Goal: Task Accomplishment & Management: Manage account settings

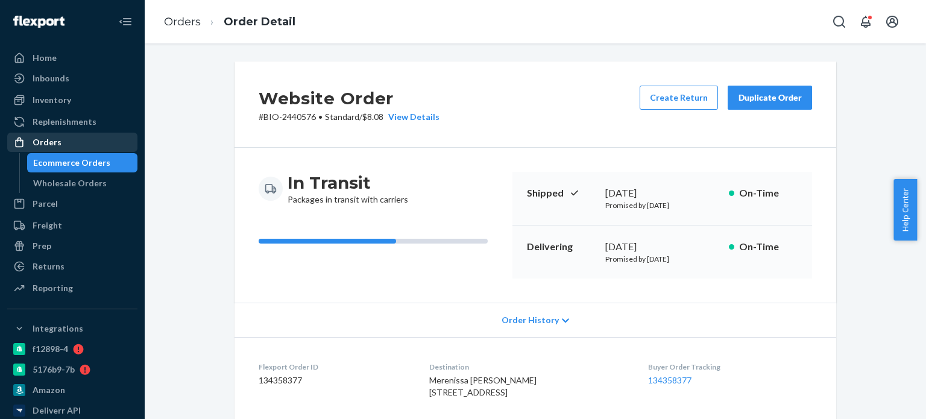
click at [55, 147] on div "Orders" at bounding box center [47, 142] width 29 height 12
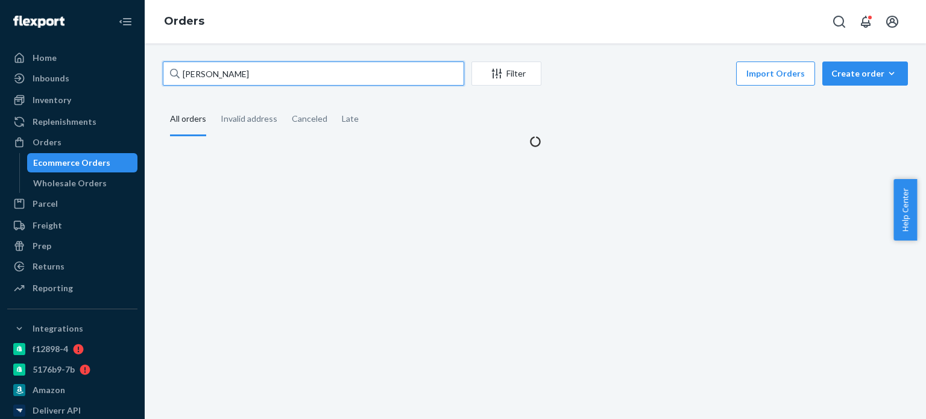
click at [276, 75] on input "[PERSON_NAME]" at bounding box center [314, 74] width 302 height 24
paste input "[PERSON_NAME]"
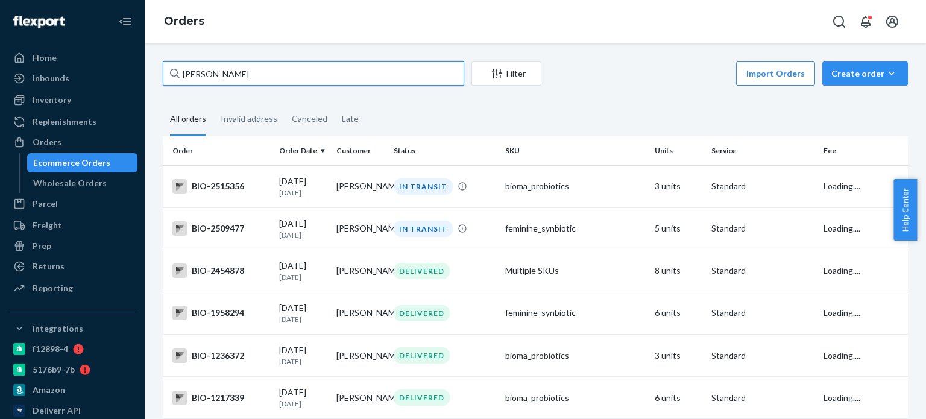
type input "[PERSON_NAME]"
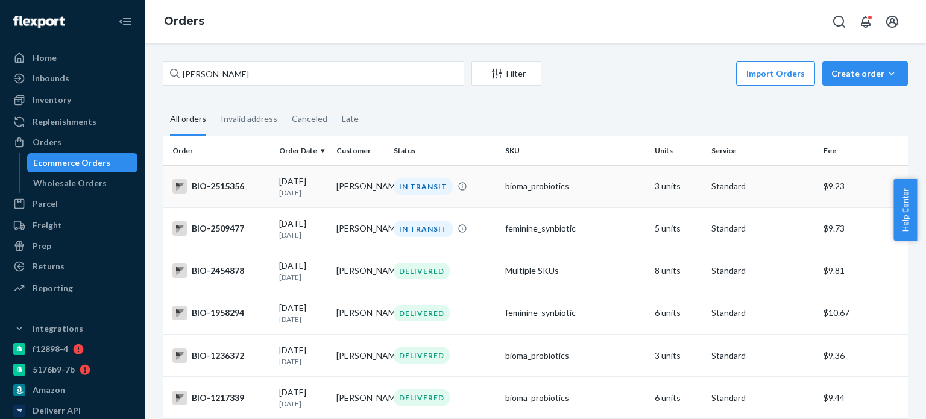
click at [223, 183] on div "BIO-2515356" at bounding box center [220, 186] width 97 height 14
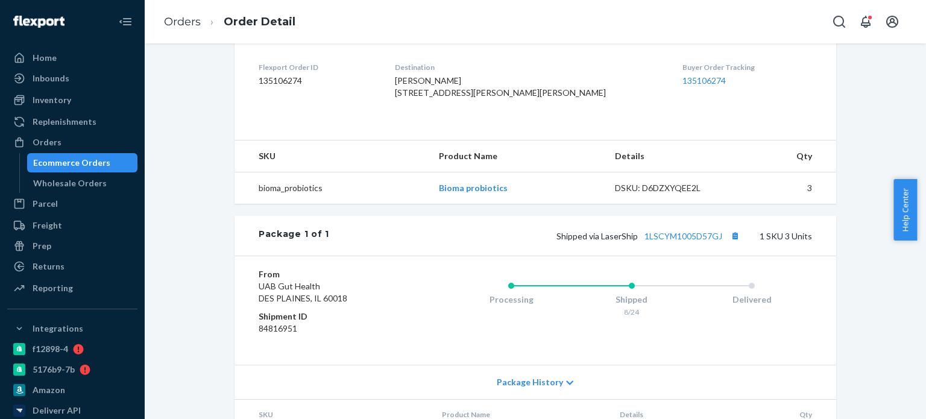
scroll to position [302, 0]
click at [662, 239] on link "1LSCYM1005D57GJ" at bounding box center [684, 234] width 78 height 10
click at [190, 20] on link "Orders" at bounding box center [182, 21] width 37 height 13
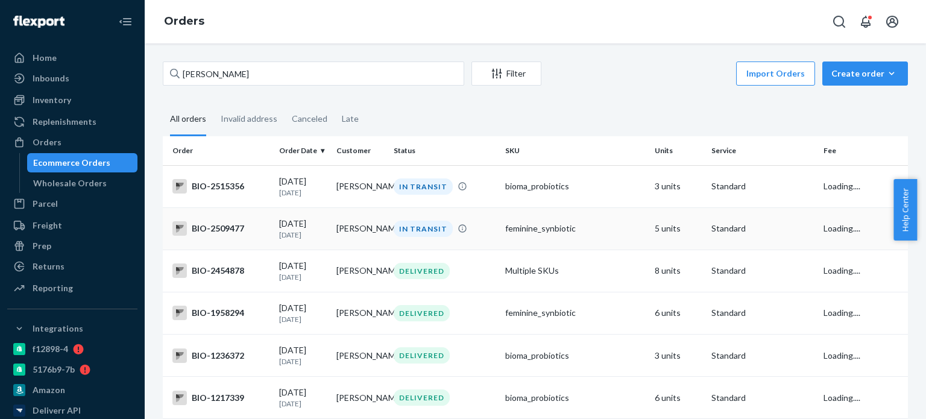
click at [198, 228] on div "BIO-2509477" at bounding box center [220, 228] width 97 height 14
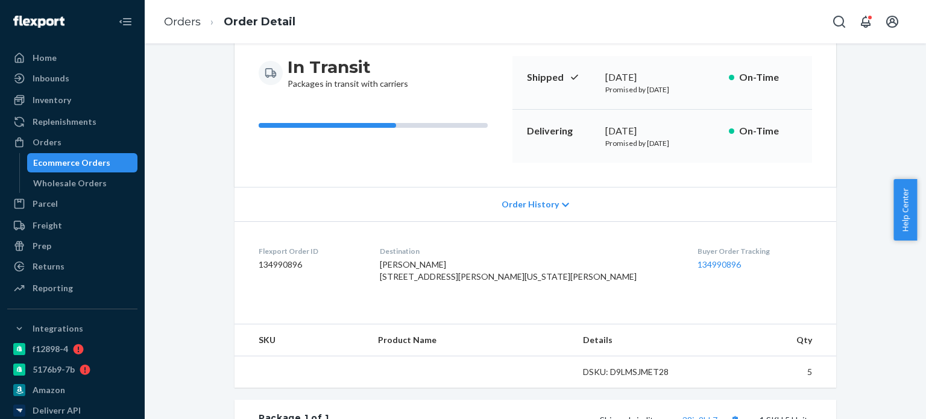
scroll to position [121, 0]
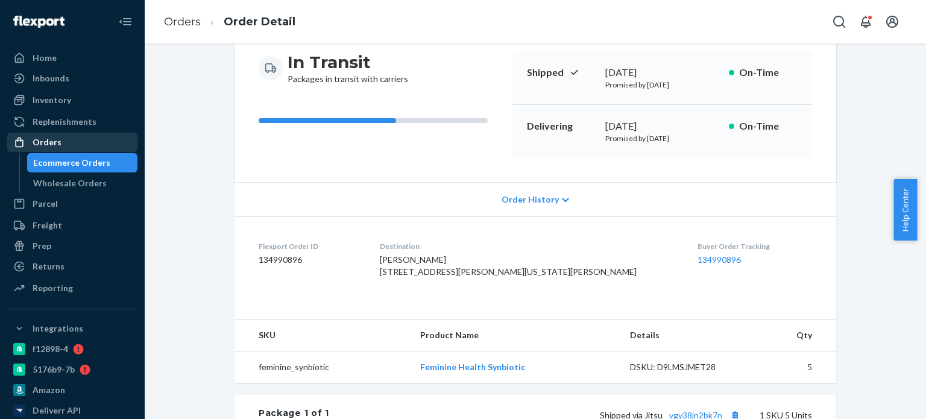
click at [53, 140] on div "Orders" at bounding box center [47, 142] width 29 height 12
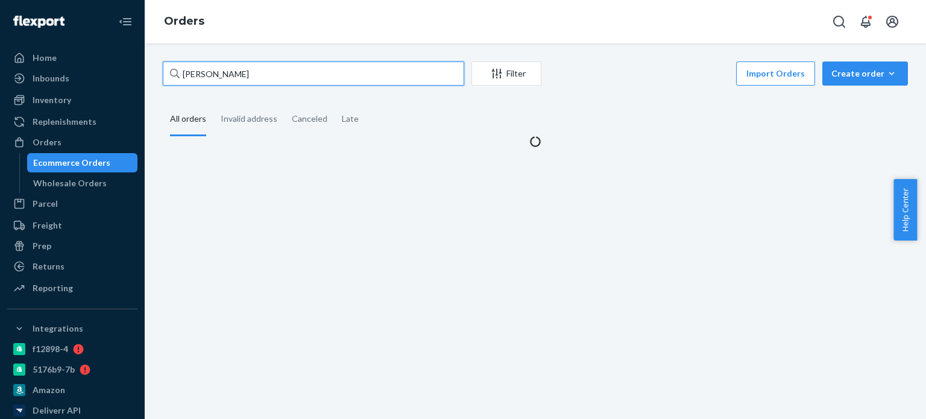
click at [311, 71] on input "[PERSON_NAME]" at bounding box center [314, 74] width 302 height 24
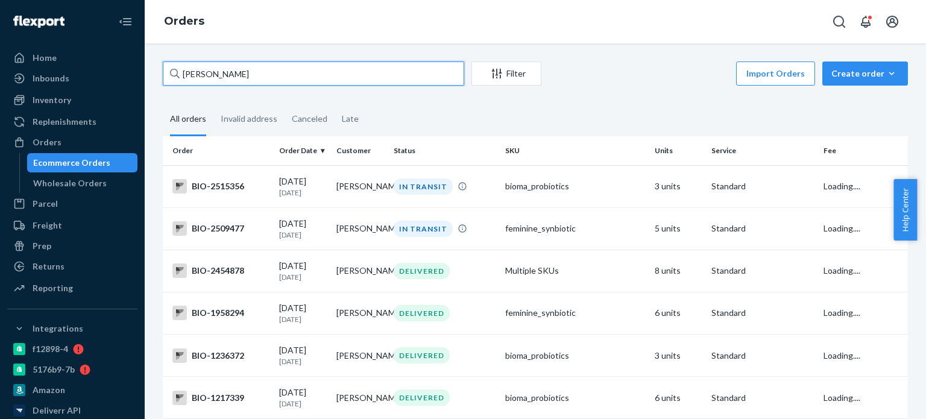
paste input "[PERSON_NAME]"
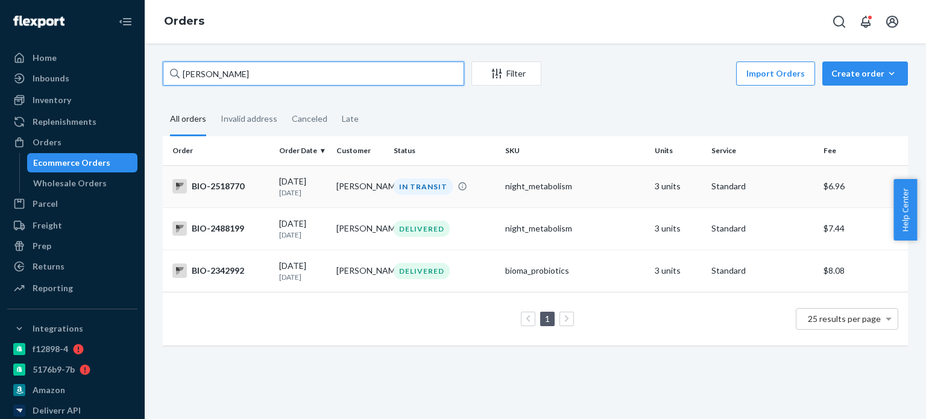
type input "[PERSON_NAME]"
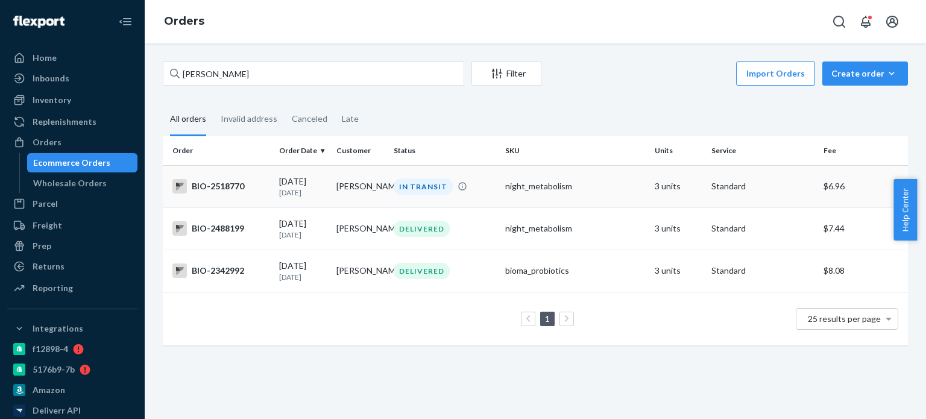
click at [216, 186] on div "BIO-2518770" at bounding box center [220, 186] width 97 height 14
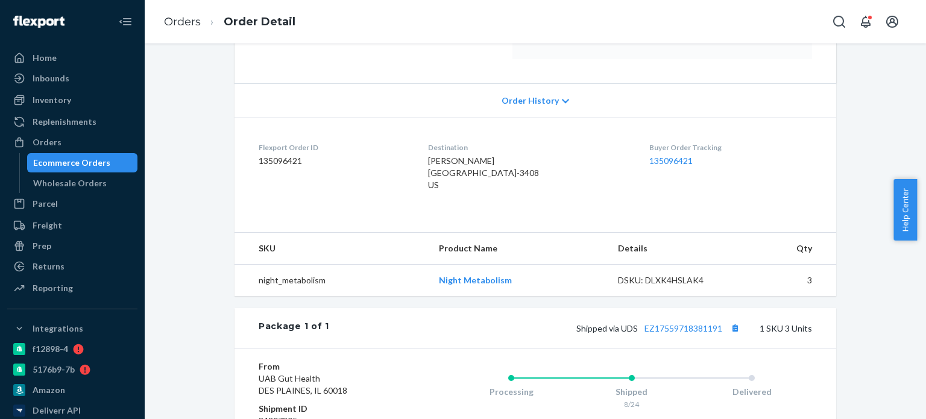
scroll to position [302, 0]
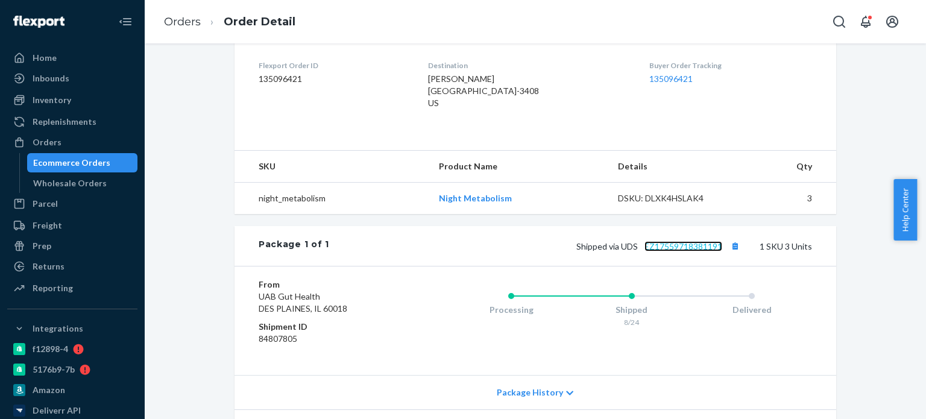
click at [666, 251] on link "EZ17559718381191" at bounding box center [684, 246] width 78 height 10
drag, startPoint x: 449, startPoint y: 212, endPoint x: 516, endPoint y: 212, distance: 66.9
click at [516, 212] on td "Night Metabolism" at bounding box center [518, 199] width 179 height 32
copy link "Night Metabolism"
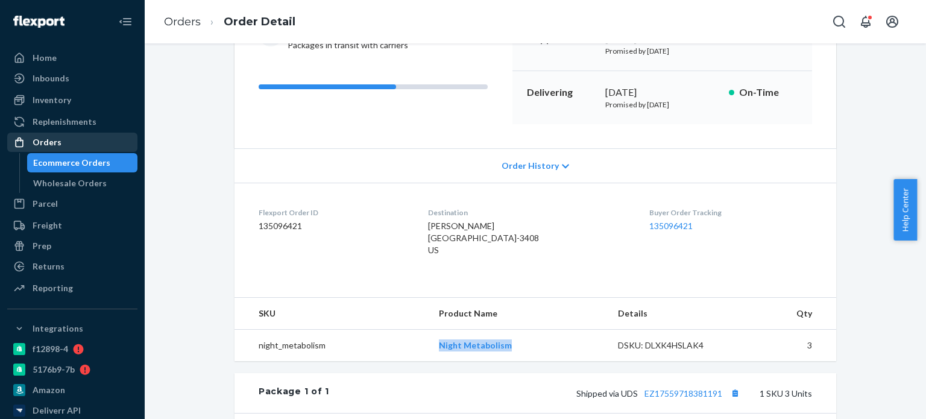
scroll to position [0, 0]
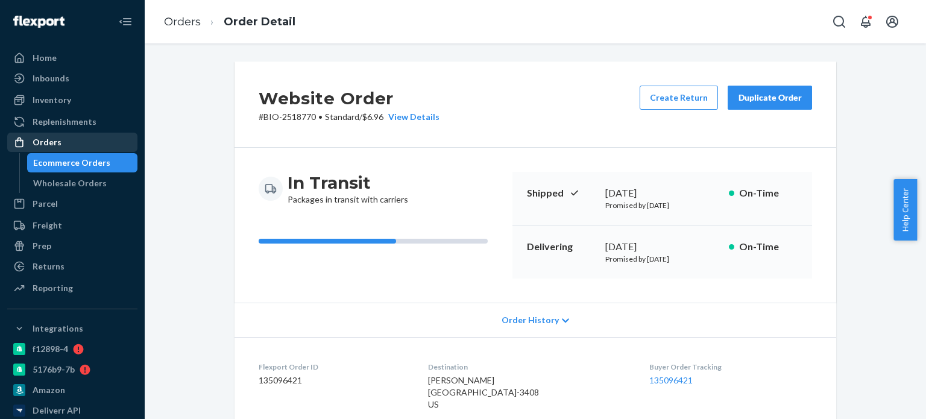
click at [68, 147] on div "Orders" at bounding box center [72, 142] width 128 height 17
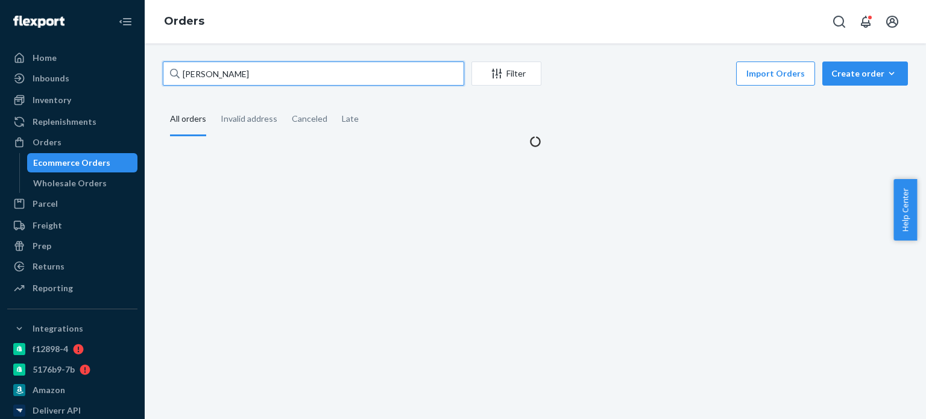
click at [302, 67] on input "[PERSON_NAME]" at bounding box center [314, 74] width 302 height 24
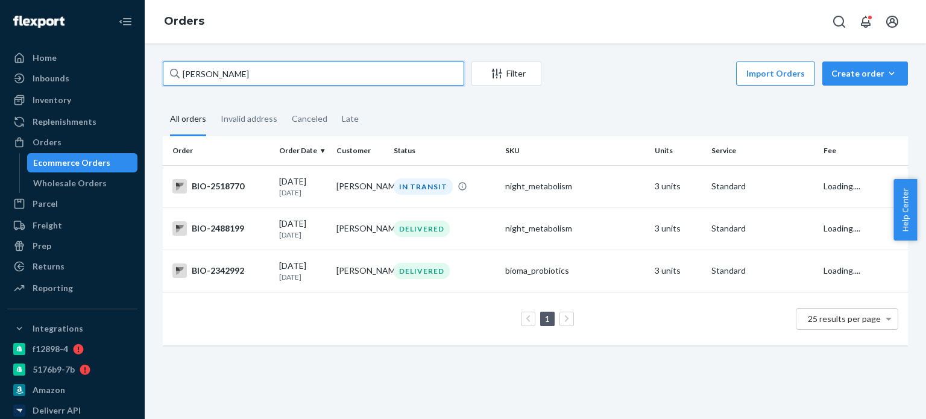
click at [302, 67] on input "[PERSON_NAME]" at bounding box center [314, 74] width 302 height 24
paste input "[PERSON_NAME]"
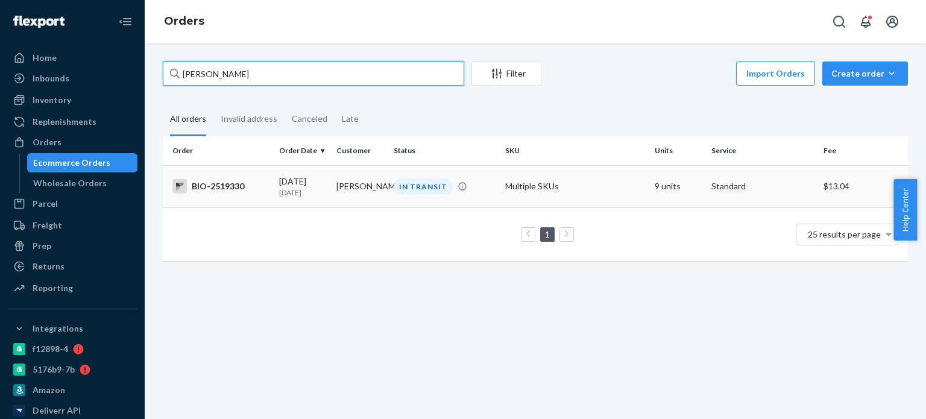
type input "[PERSON_NAME]"
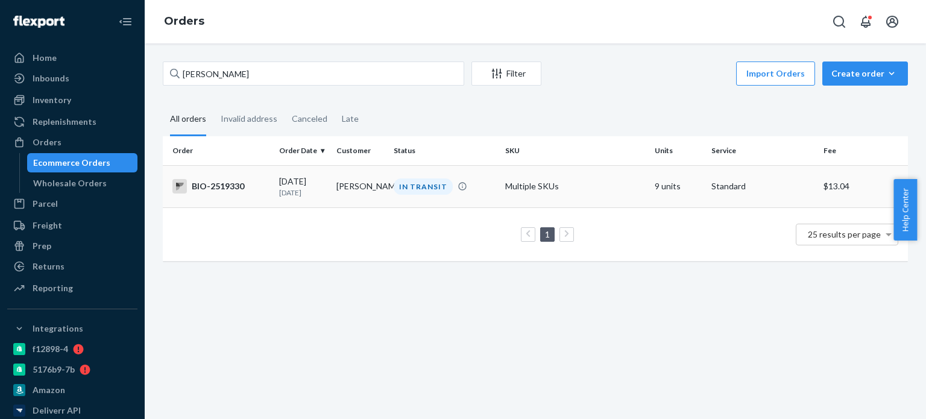
click at [220, 188] on div "BIO-2519330" at bounding box center [220, 186] width 97 height 14
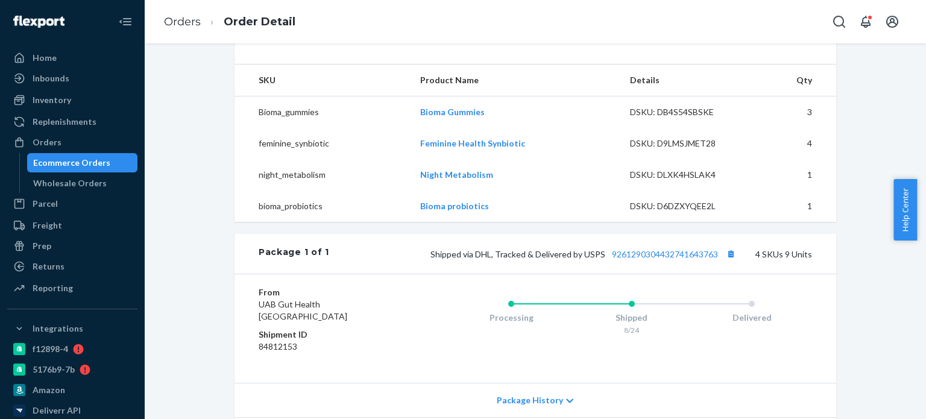
scroll to position [302, 0]
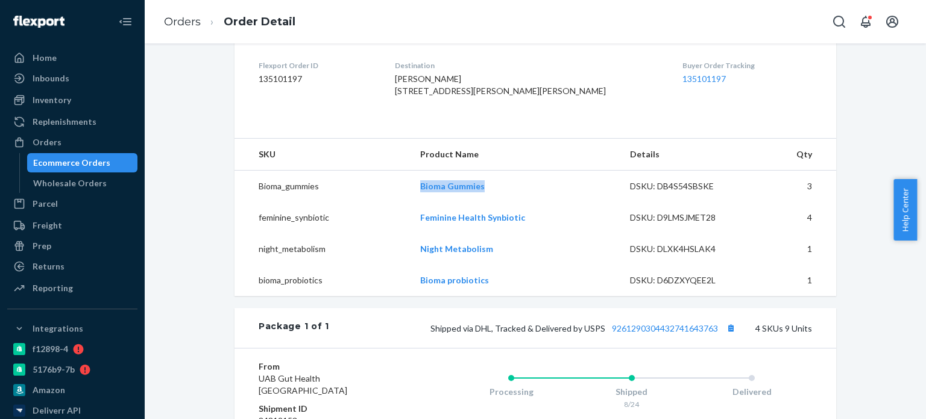
drag, startPoint x: 412, startPoint y: 214, endPoint x: 487, endPoint y: 212, distance: 74.2
click at [487, 203] on td "Bioma Gummies" at bounding box center [516, 187] width 210 height 32
copy link "Bioma Gummies"
click at [642, 333] on link "9261290304432741643763" at bounding box center [665, 328] width 106 height 10
drag, startPoint x: 414, startPoint y: 241, endPoint x: 522, endPoint y: 230, distance: 109.1
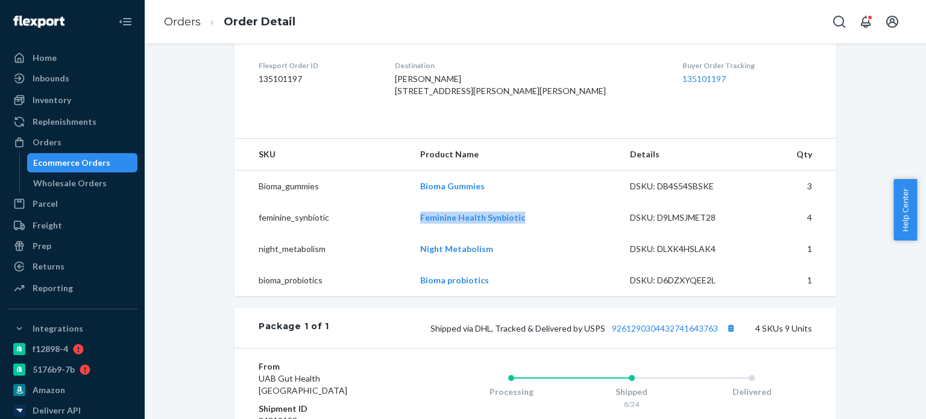
click at [522, 230] on td "Feminine Health Synbiotic" at bounding box center [516, 217] width 210 height 31
copy link "Feminine Health Synbiotic"
click at [86, 140] on div "Orders" at bounding box center [72, 142] width 128 height 17
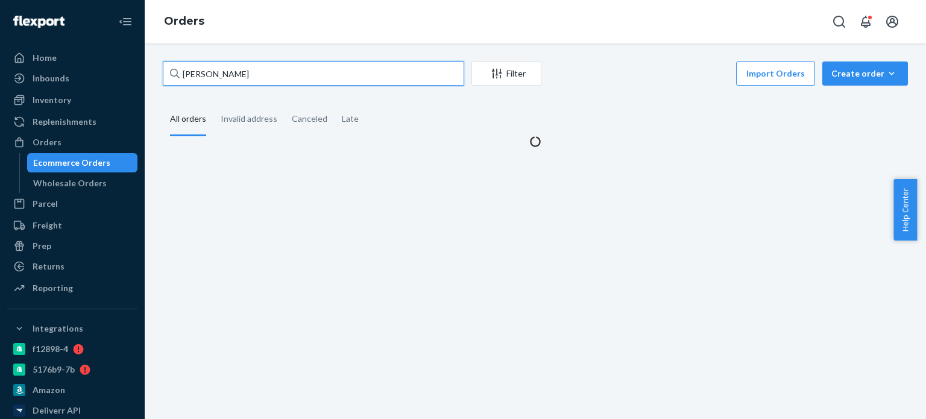
click at [265, 80] on input "[PERSON_NAME]" at bounding box center [314, 74] width 302 height 24
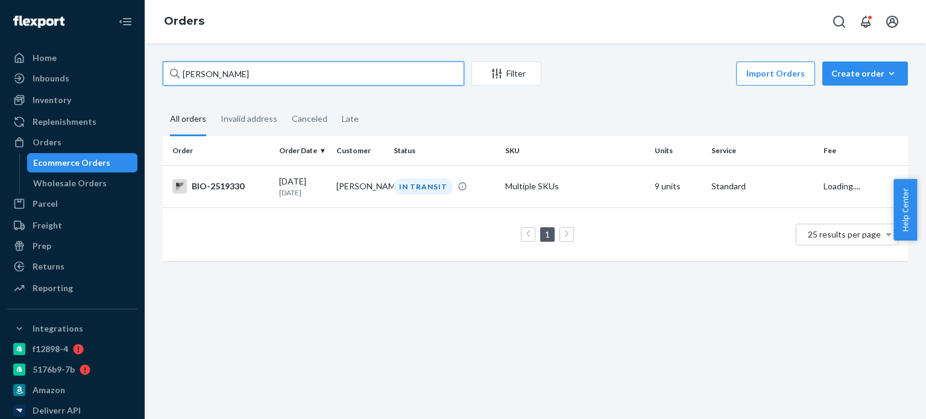
click at [265, 80] on input "[PERSON_NAME]" at bounding box center [314, 74] width 302 height 24
paste input "[PERSON_NAME]"
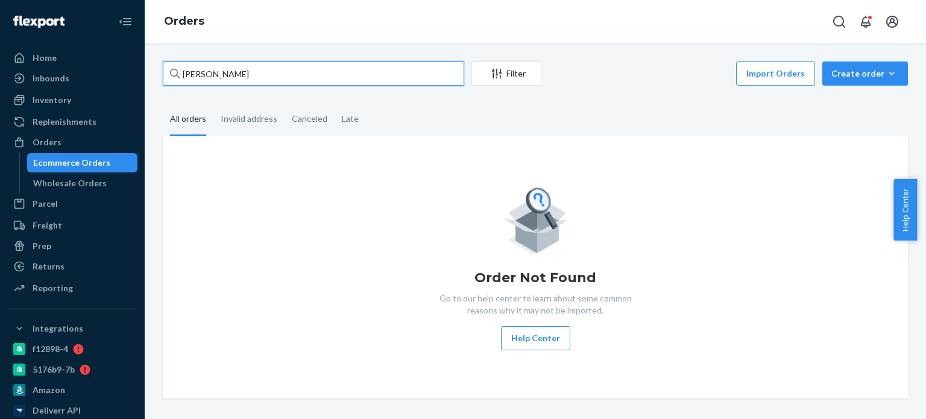
click at [221, 77] on input "[PERSON_NAME]" at bounding box center [314, 74] width 302 height 24
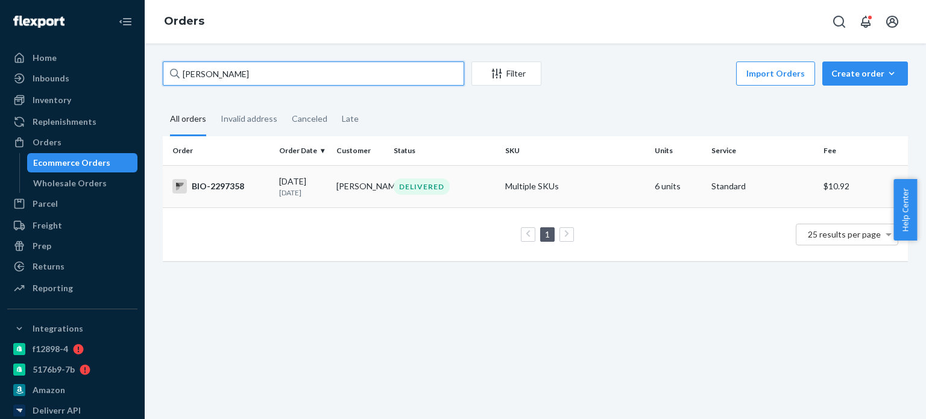
type input "[PERSON_NAME]"
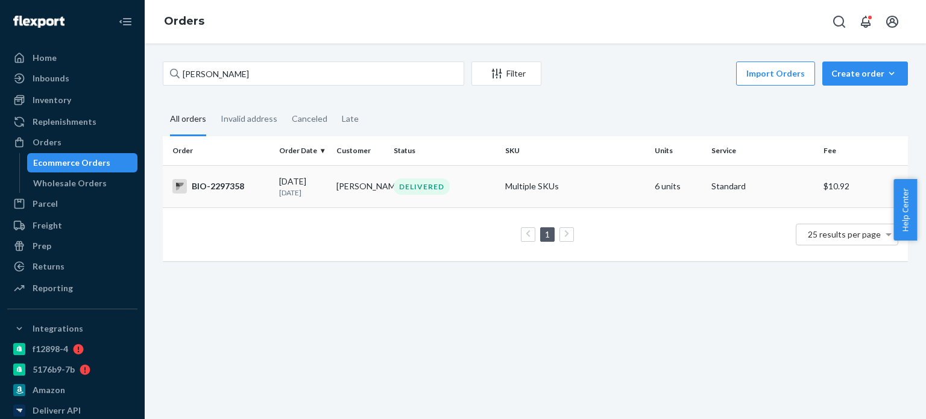
click at [210, 188] on div "BIO-2297358" at bounding box center [220, 186] width 97 height 14
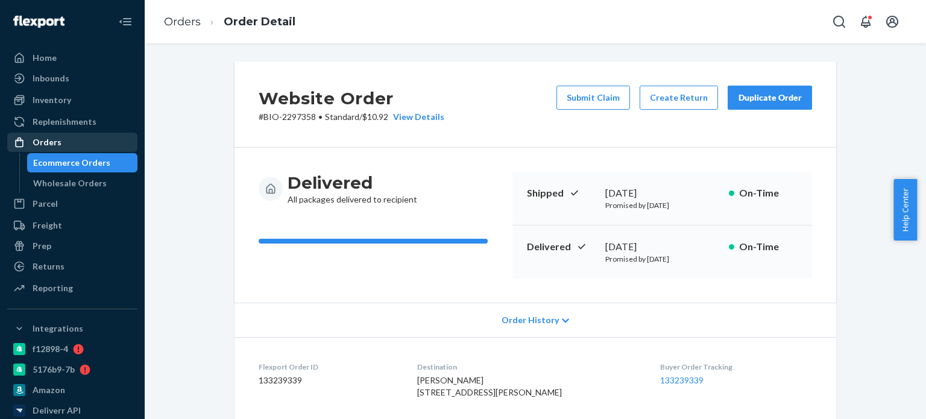
click at [48, 135] on div "Orders" at bounding box center [72, 142] width 128 height 17
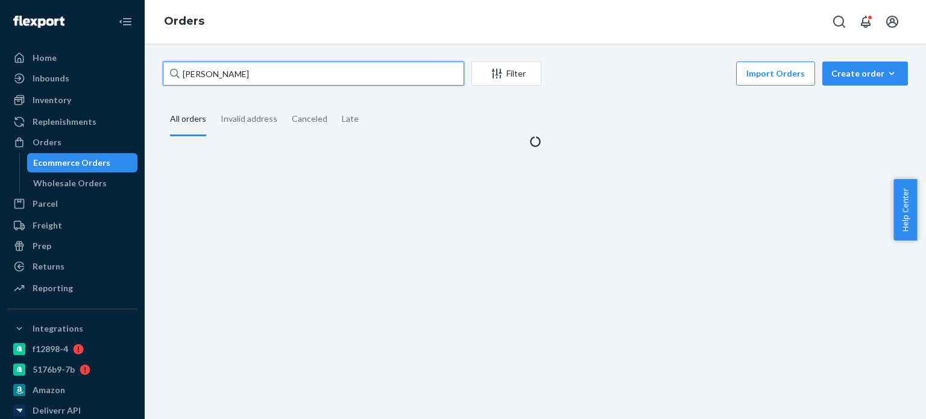
click at [252, 72] on input "[PERSON_NAME]" at bounding box center [314, 74] width 302 height 24
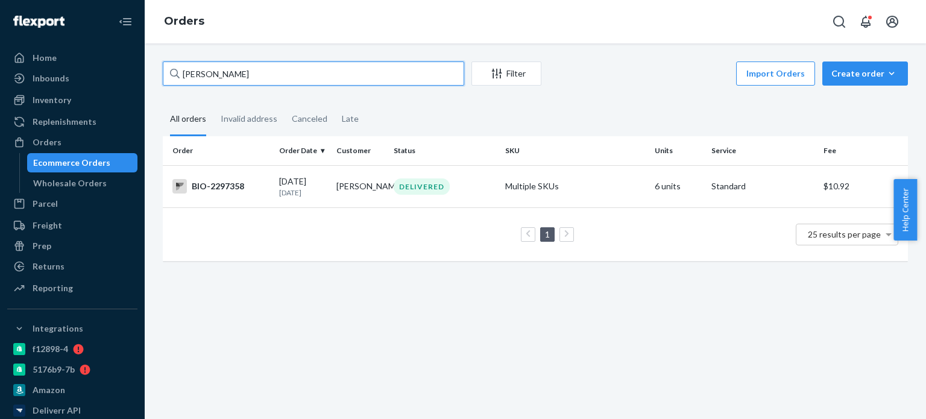
paste input "[PERSON_NAME] OMa"
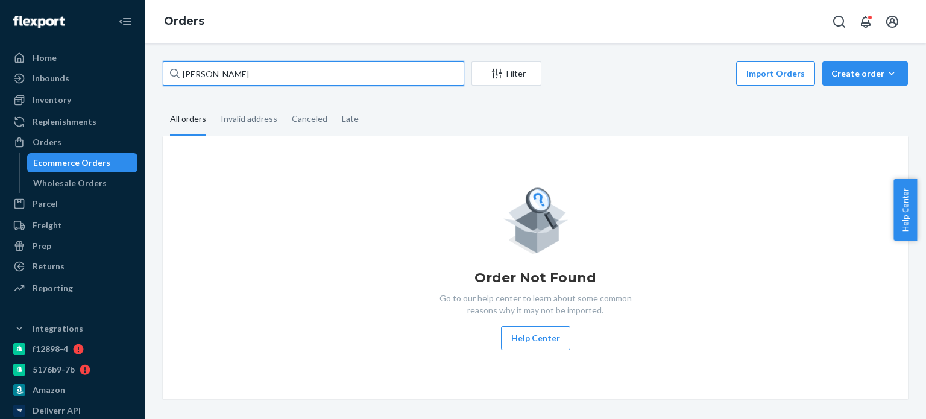
click at [217, 76] on input "[PERSON_NAME]" at bounding box center [314, 74] width 302 height 24
paste input "[PERSON_NAME]"
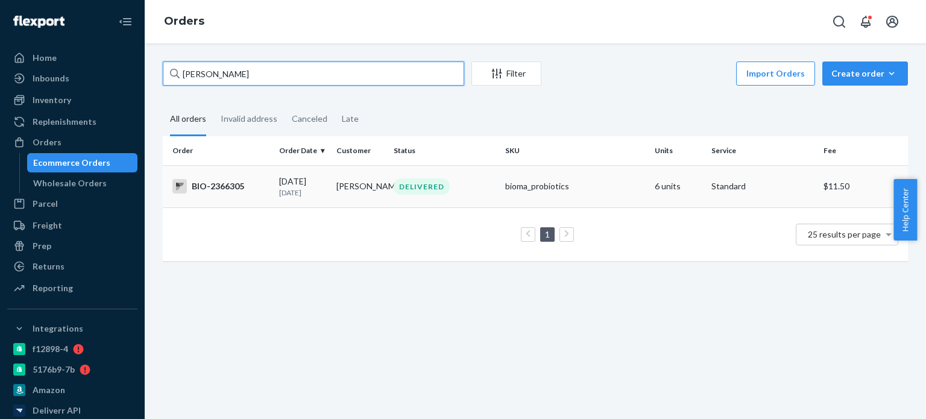
type input "[PERSON_NAME]"
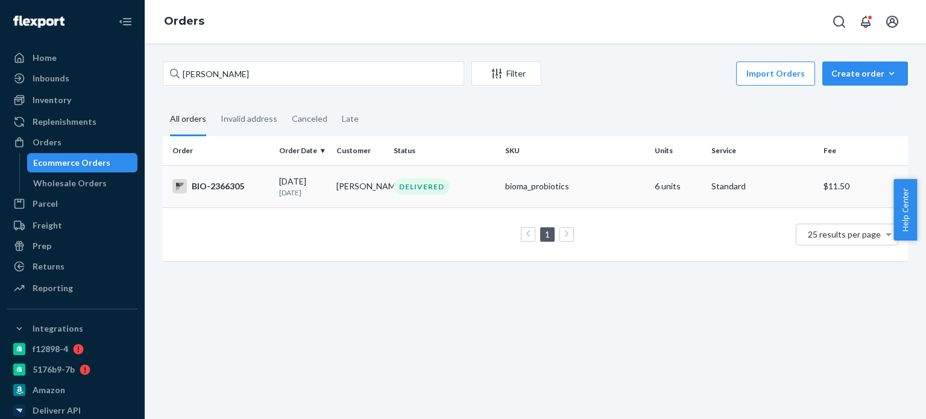
click at [240, 185] on div "BIO-2366305" at bounding box center [220, 186] width 97 height 14
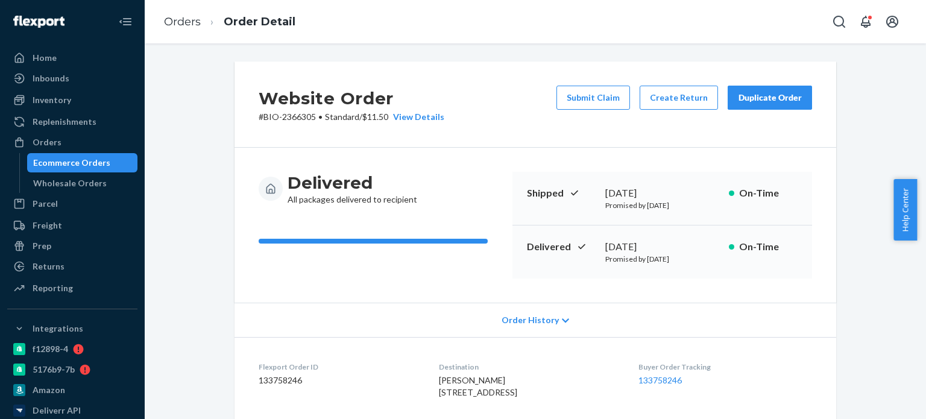
click at [677, 93] on button "Create Return" at bounding box center [679, 98] width 78 height 24
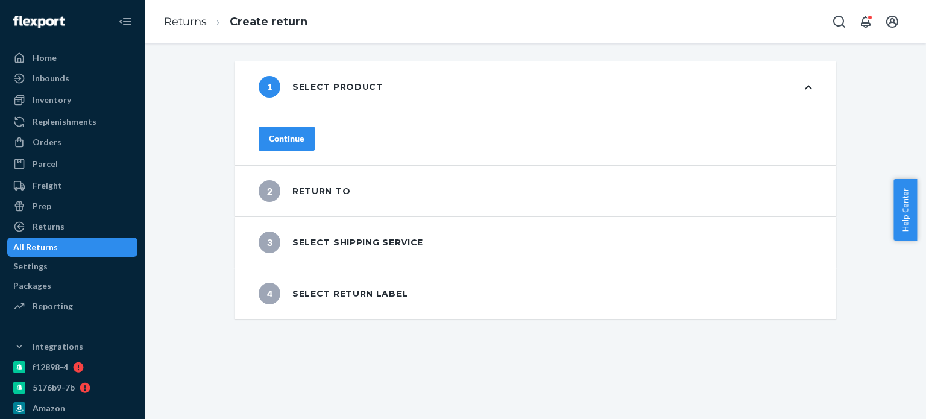
click at [315, 144] on button "Continue" at bounding box center [287, 139] width 56 height 24
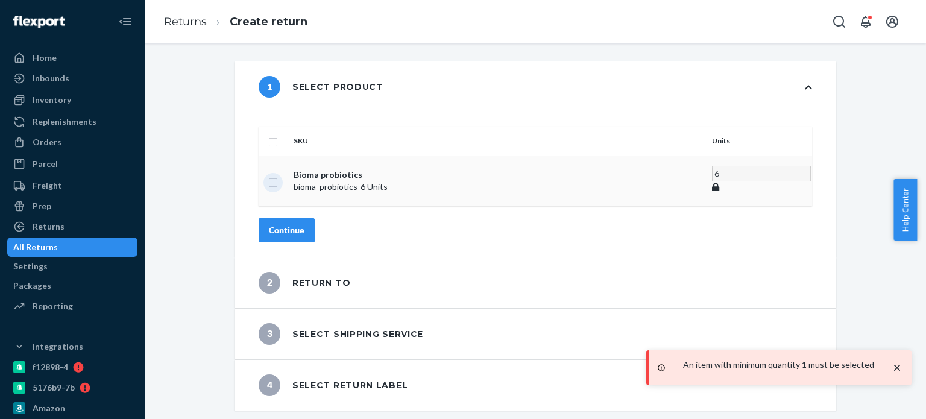
click at [278, 175] on input "checkbox" at bounding box center [273, 181] width 10 height 13
checkbox input "true"
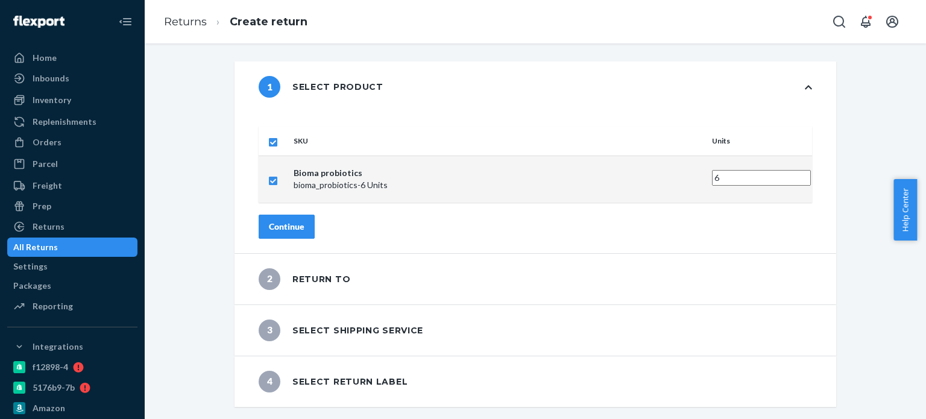
click at [305, 221] on div "Continue" at bounding box center [287, 227] width 36 height 12
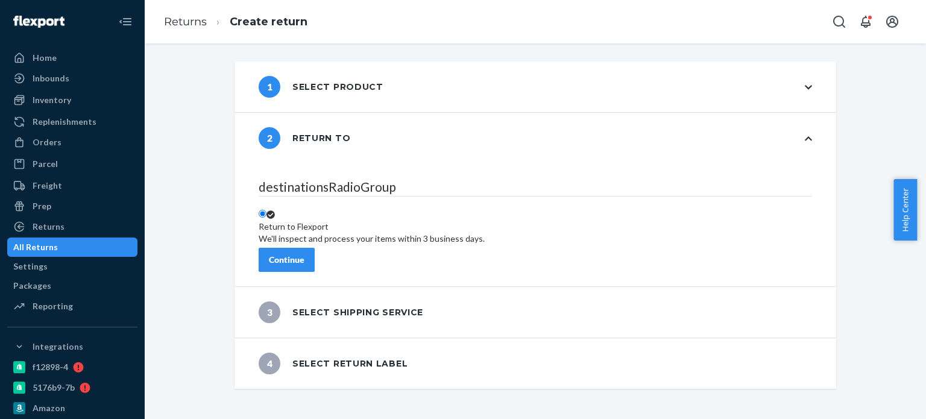
click at [305, 256] on div "Continue" at bounding box center [287, 260] width 36 height 12
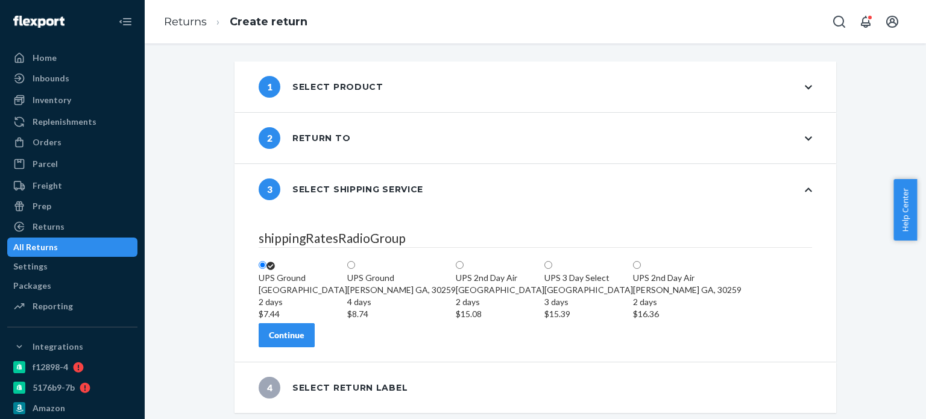
scroll to position [63, 0]
click at [305, 341] on div "Continue" at bounding box center [287, 335] width 36 height 12
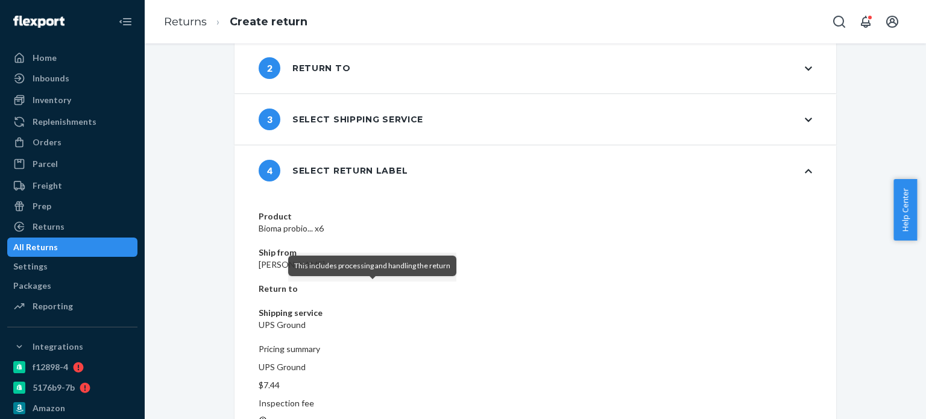
scroll to position [72, 0]
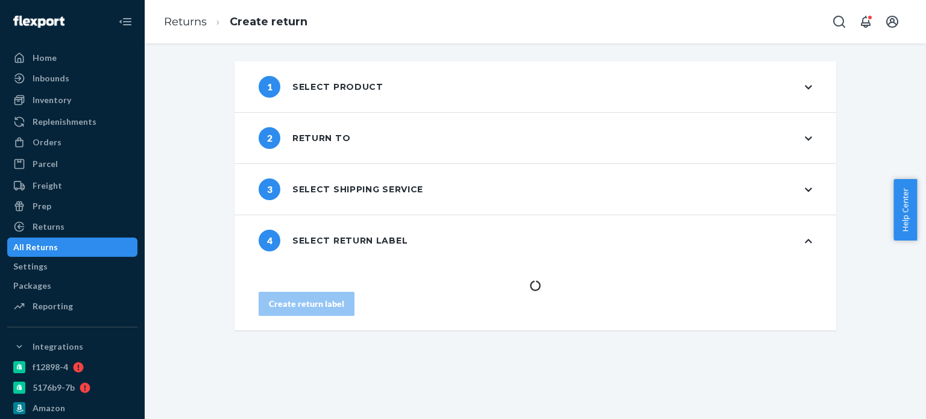
scroll to position [0, 0]
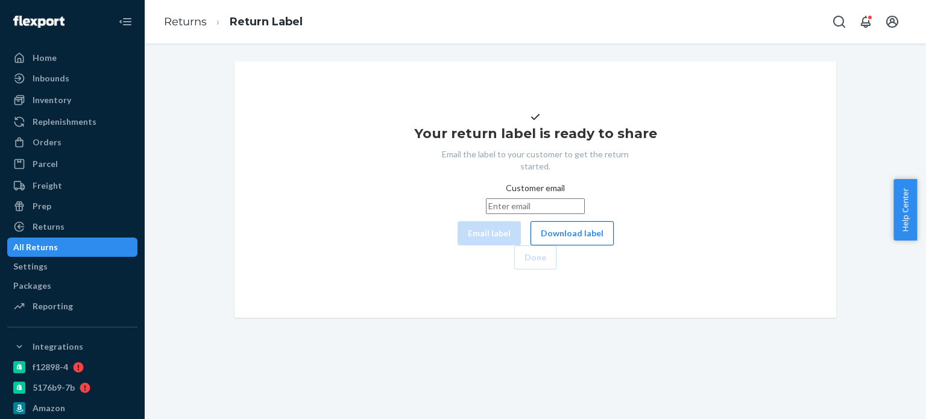
click at [531, 245] on button "Download label" at bounding box center [572, 233] width 83 height 24
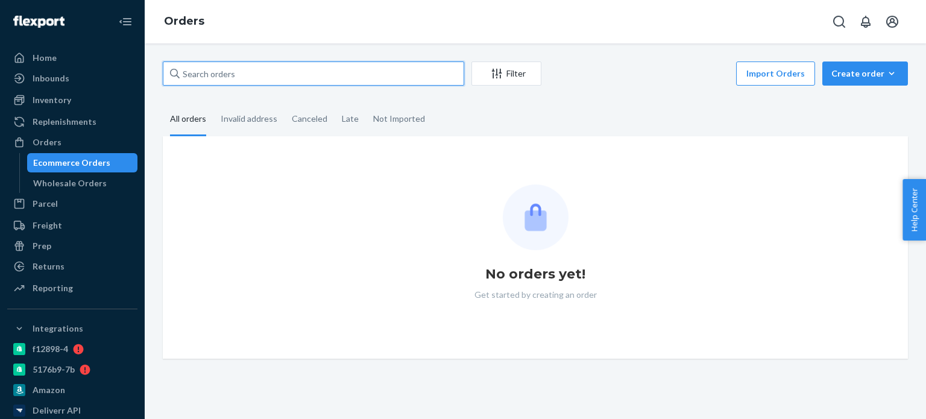
click at [283, 72] on input "text" at bounding box center [314, 74] width 302 height 24
paste input "[PERSON_NAME]"
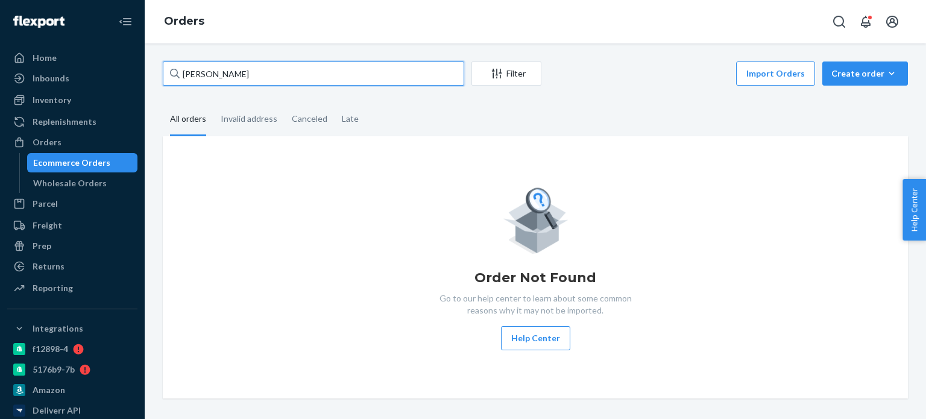
type input "Michelle Robicheaux"
